Goal: Task Accomplishment & Management: Use online tool/utility

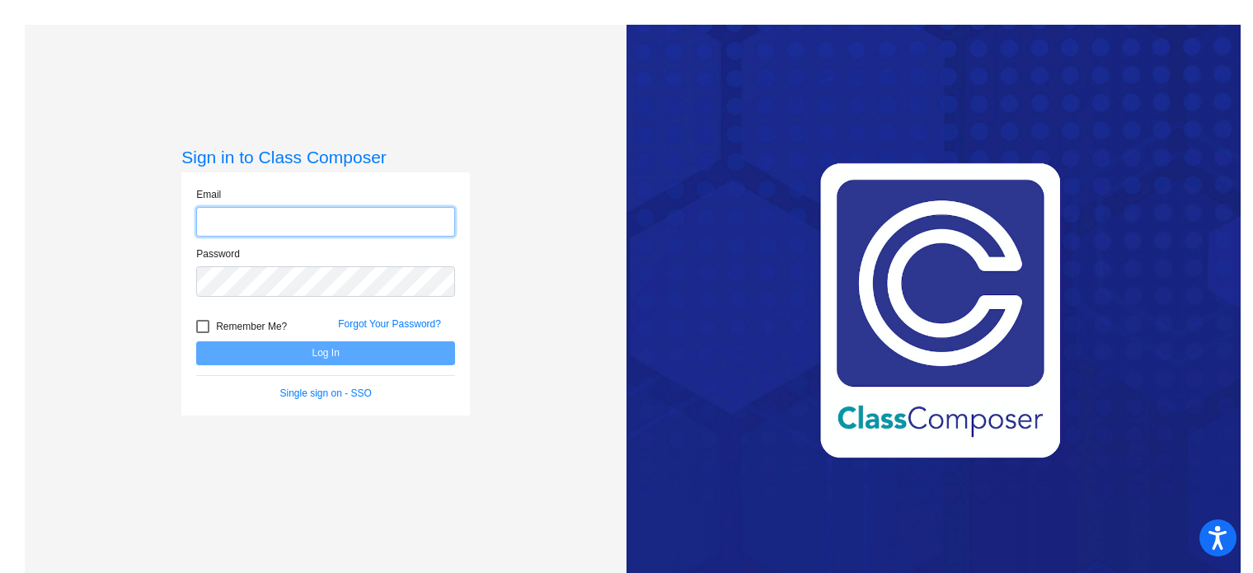
type input "[PERSON_NAME][EMAIL_ADDRESS][DOMAIN_NAME]"
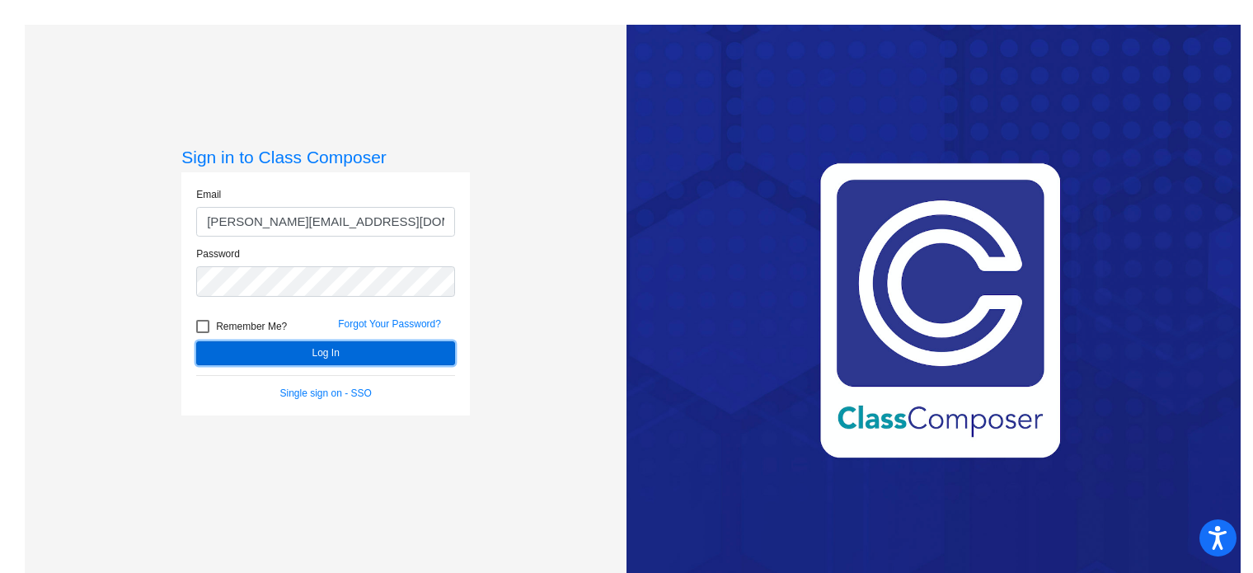
click at [339, 352] on button "Log In" at bounding box center [325, 353] width 259 height 24
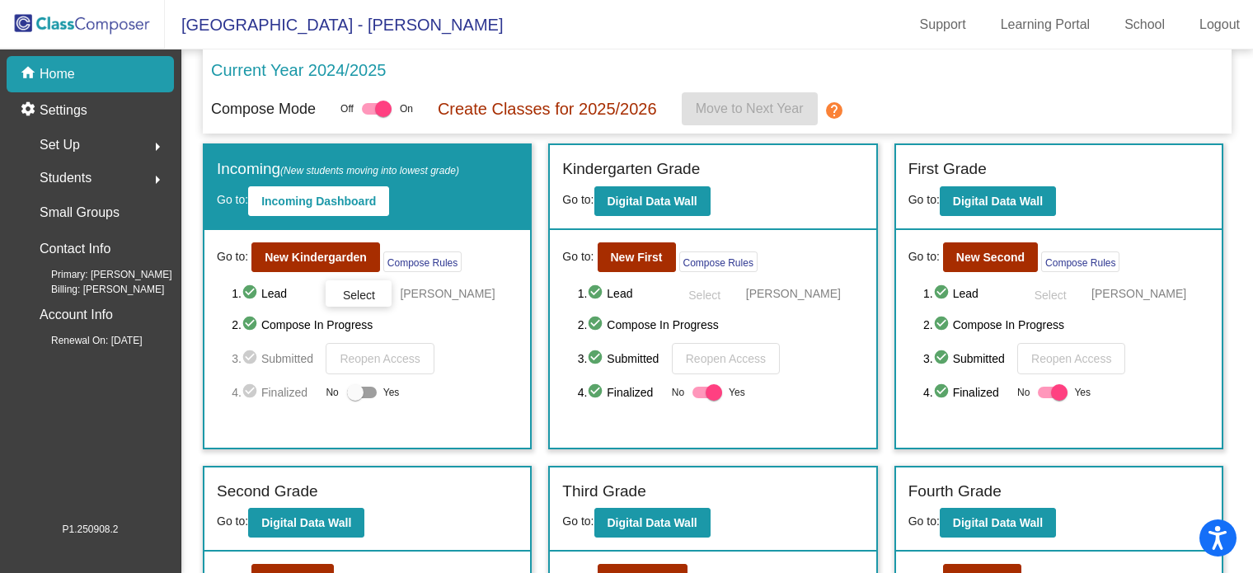
scroll to position [145, 0]
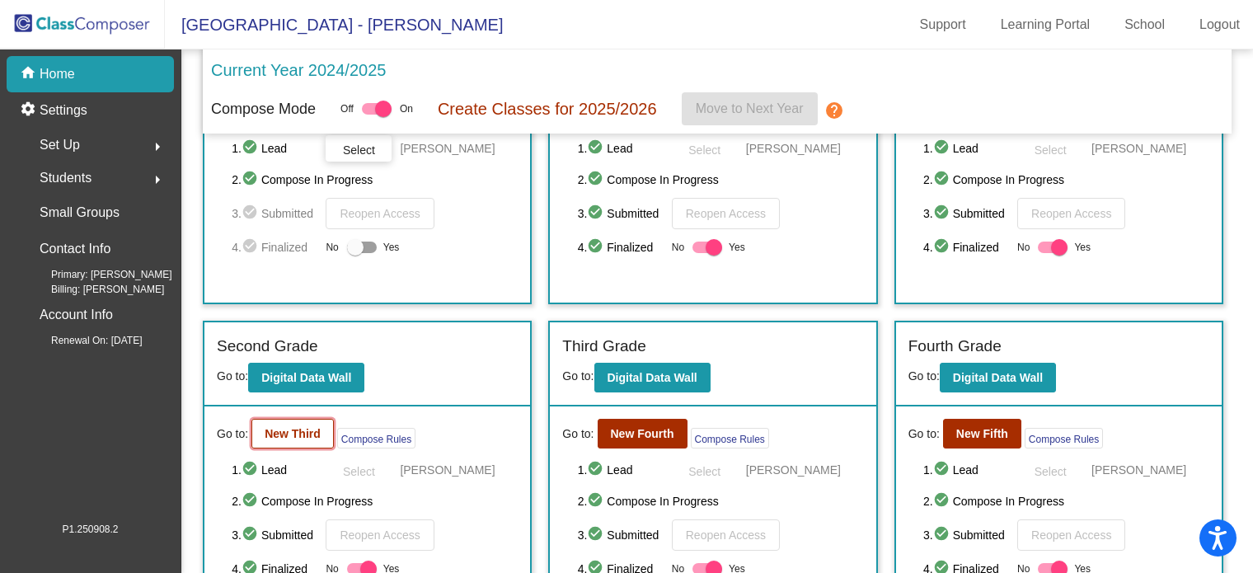
click at [303, 422] on button "New Third" at bounding box center [292, 434] width 82 height 30
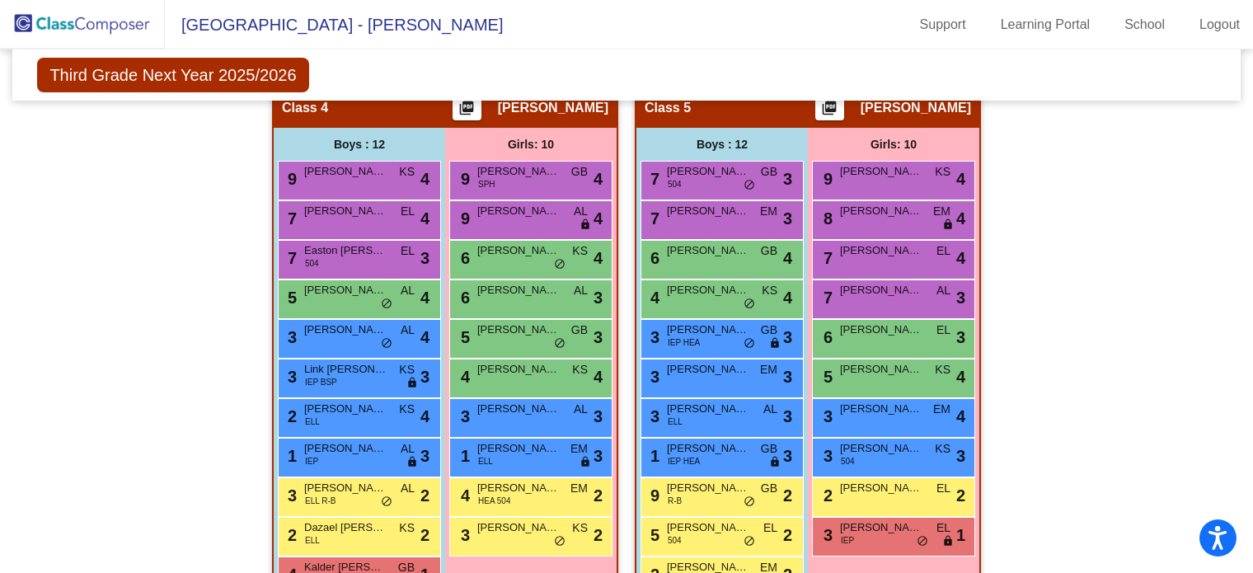
scroll to position [992, 0]
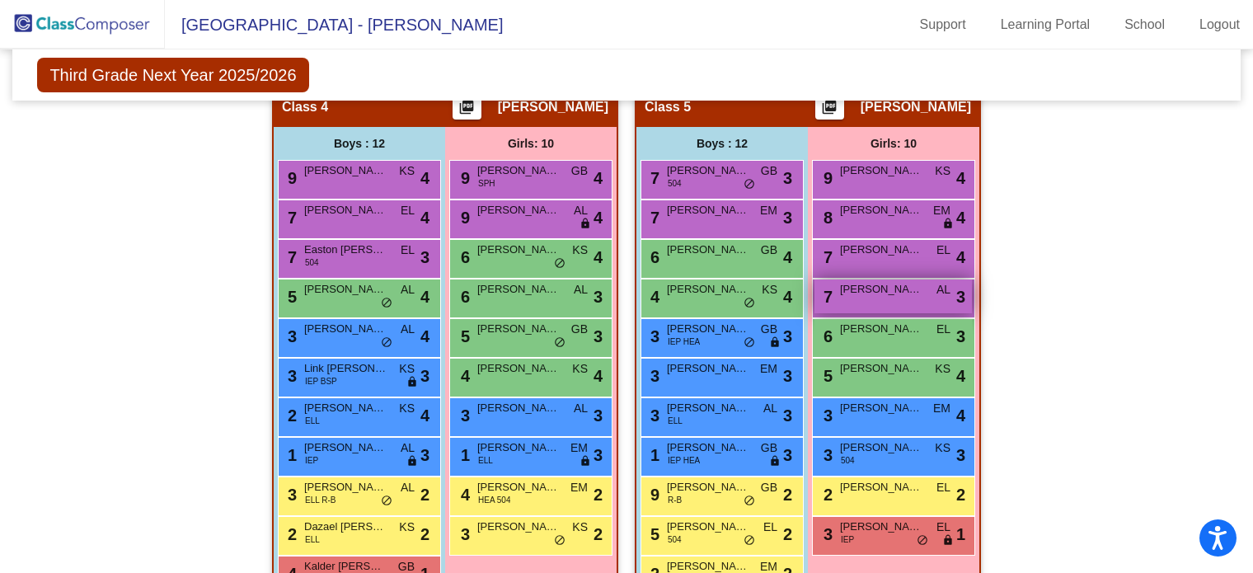
click at [910, 291] on span "[PERSON_NAME]" at bounding box center [881, 289] width 82 height 16
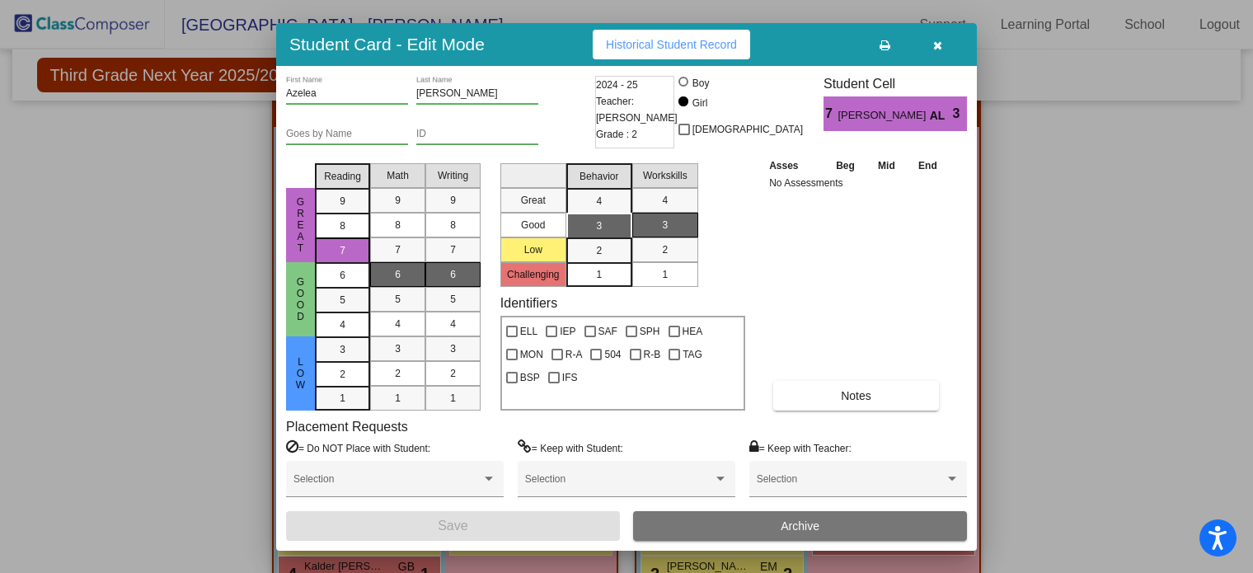
click at [938, 42] on icon "button" at bounding box center [937, 46] width 9 height 12
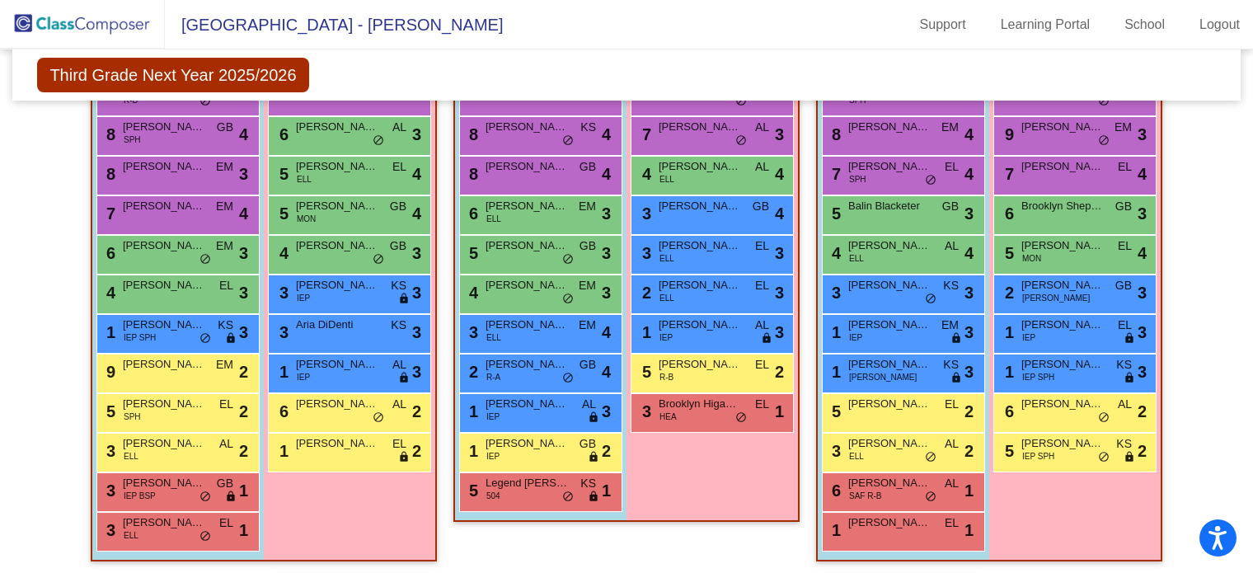
scroll to position [501, 0]
